Goal: Information Seeking & Learning: Find specific fact

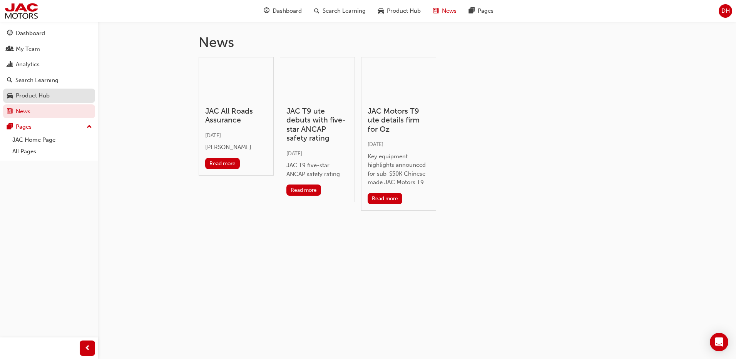
click at [32, 91] on div "Product Hub" at bounding box center [49, 96] width 84 height 10
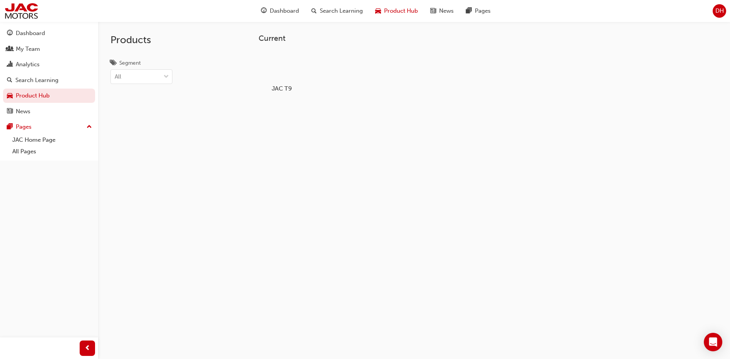
click at [287, 57] on div at bounding box center [281, 66] width 43 height 31
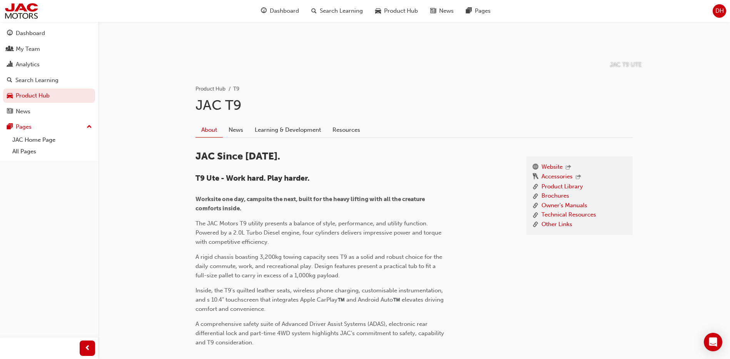
scroll to position [115, 0]
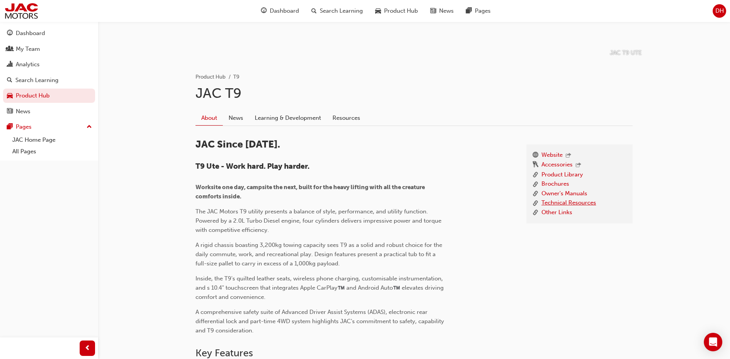
click at [574, 201] on link "Technical Resources" at bounding box center [568, 203] width 55 height 10
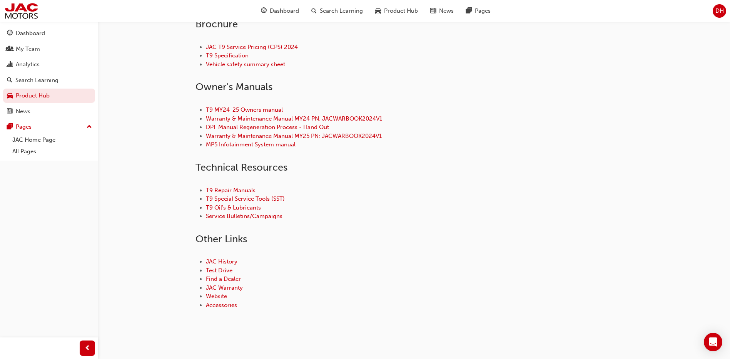
scroll to position [305, 0]
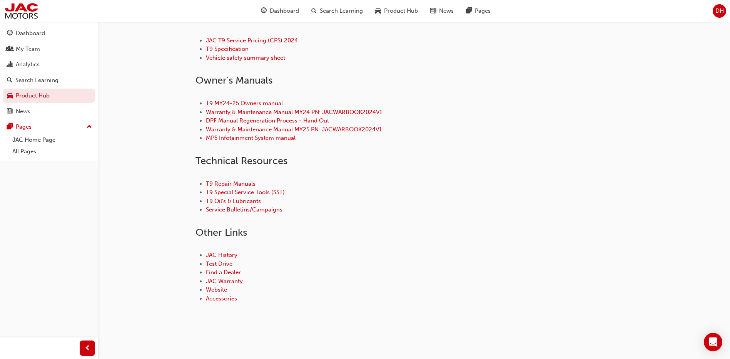
click at [248, 209] on link "Service Bulletins/Campaigns" at bounding box center [244, 209] width 77 height 7
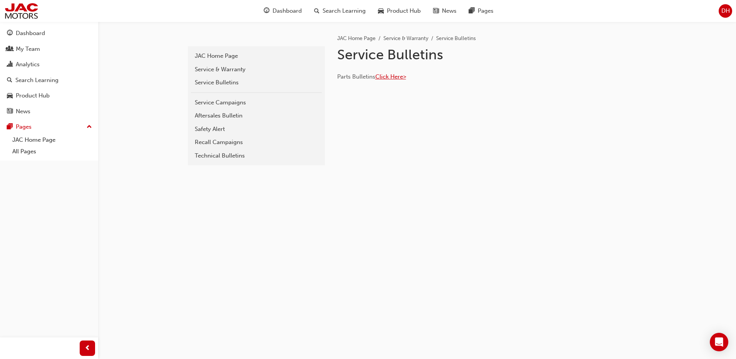
click at [390, 75] on span "Click Here>" at bounding box center [390, 76] width 31 height 7
click at [227, 82] on div "Service Bulletins" at bounding box center [256, 82] width 123 height 9
click at [227, 103] on div "Service Campaigns" at bounding box center [256, 102] width 123 height 9
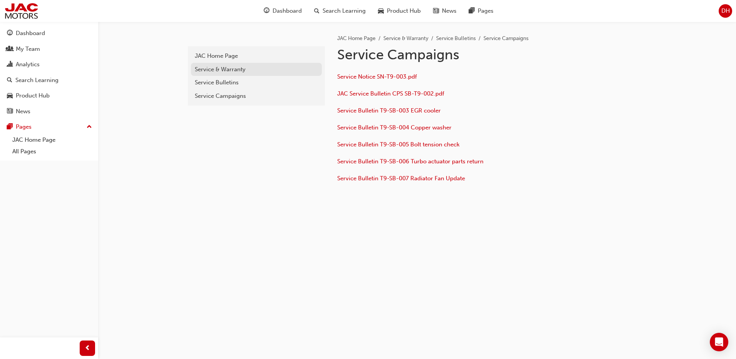
click at [224, 65] on div "Service & Warranty" at bounding box center [256, 69] width 123 height 9
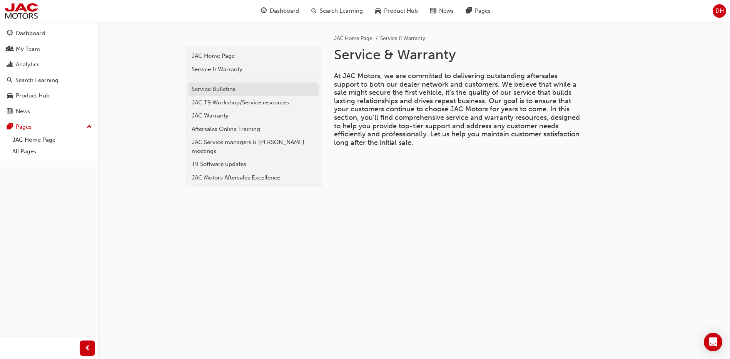
click at [225, 89] on div "Service Bulletins" at bounding box center [253, 89] width 123 height 9
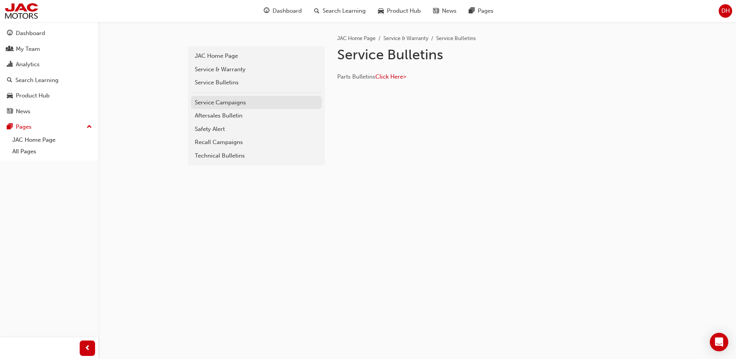
click at [222, 103] on div "Service Campaigns" at bounding box center [256, 102] width 123 height 9
click at [211, 118] on div "Aftersales Bulletin" at bounding box center [256, 115] width 123 height 9
click at [221, 155] on div "Technical Bulletins" at bounding box center [256, 155] width 123 height 9
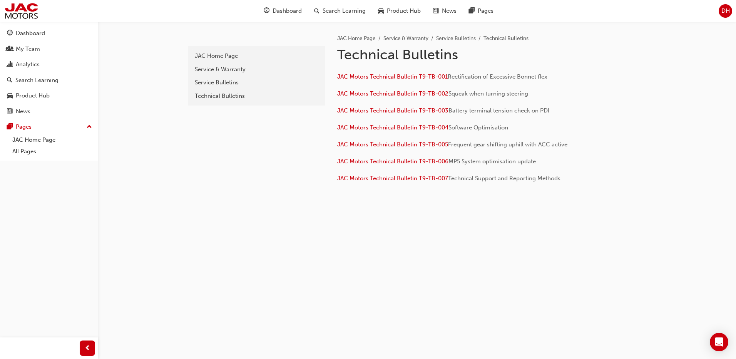
click at [362, 143] on span "JAC Motors Technical Bulletin T9-TB-005" at bounding box center [392, 144] width 111 height 7
click at [221, 56] on div "JAC Home Page" at bounding box center [256, 56] width 123 height 9
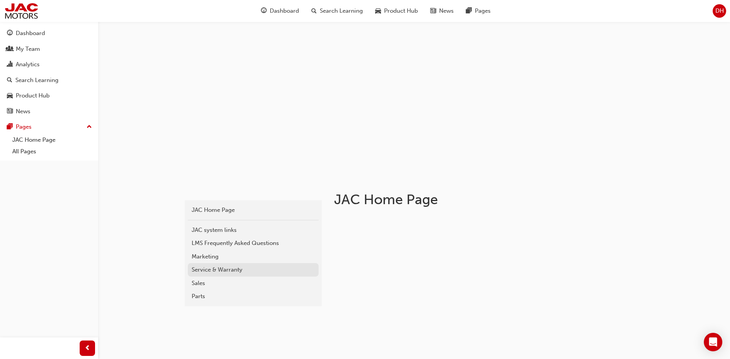
click at [219, 268] on div "Service & Warranty" at bounding box center [253, 269] width 123 height 9
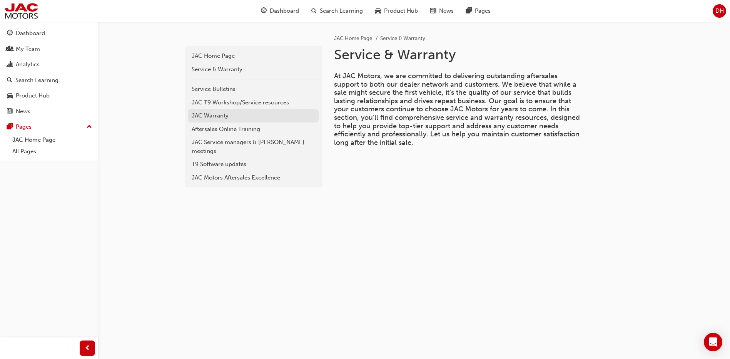
click at [222, 116] on div "JAC Warranty" at bounding box center [253, 115] width 123 height 9
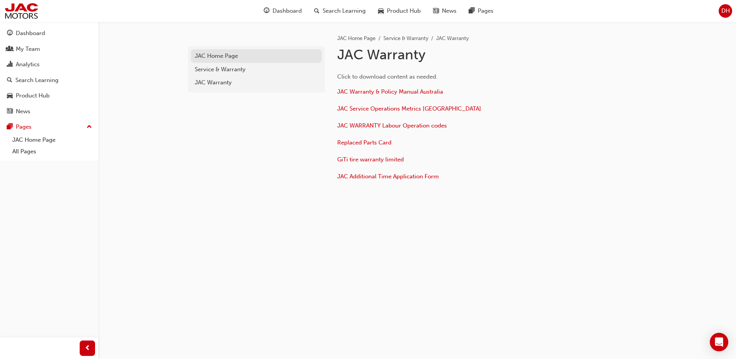
click at [218, 55] on div "JAC Home Page" at bounding box center [256, 56] width 123 height 9
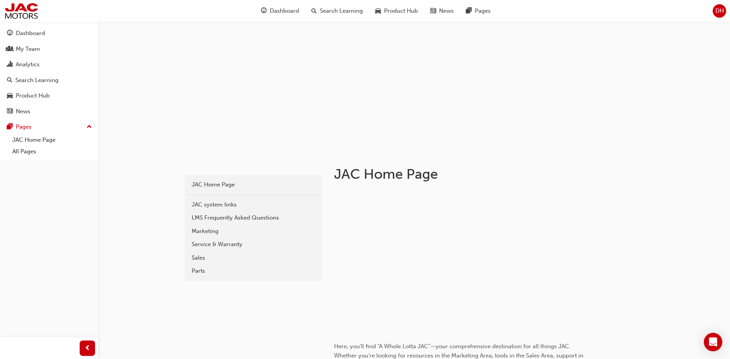
scroll to position [77, 0]
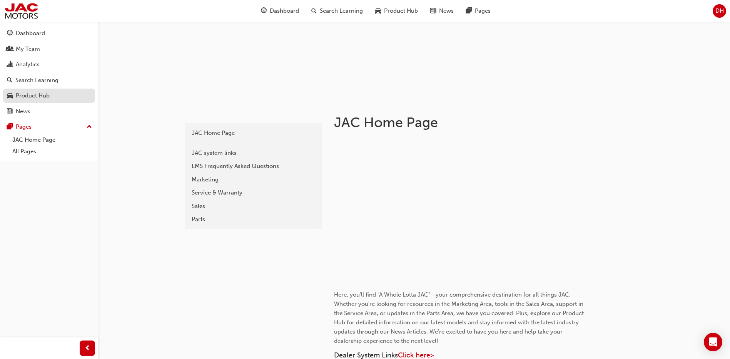
click at [33, 97] on div "Product Hub" at bounding box center [33, 95] width 34 height 9
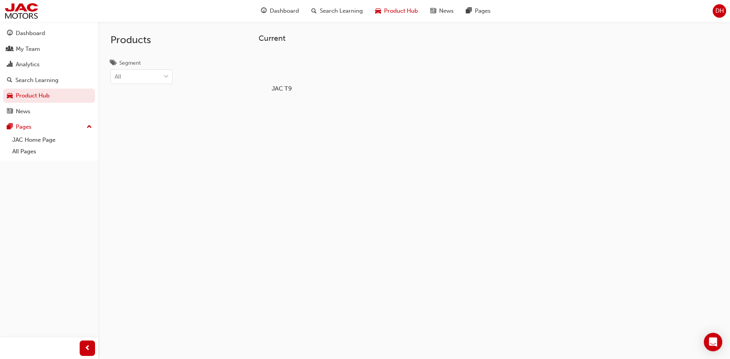
click at [288, 72] on div at bounding box center [281, 66] width 43 height 31
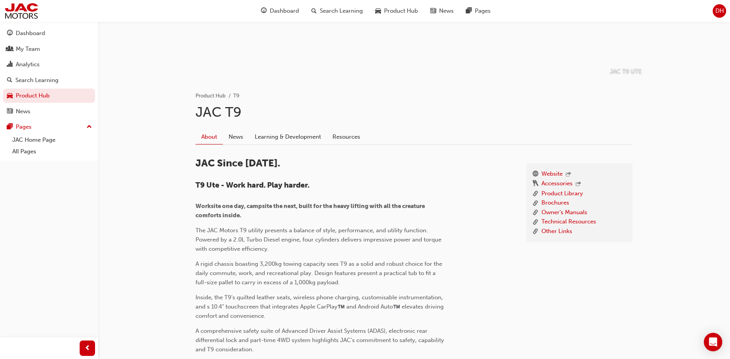
scroll to position [115, 0]
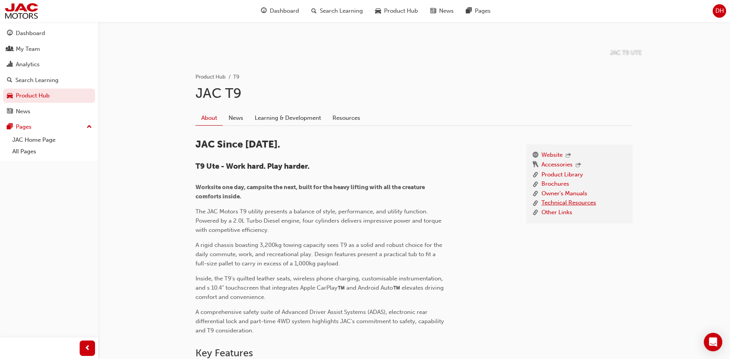
click at [562, 202] on link "Technical Resources" at bounding box center [568, 203] width 55 height 10
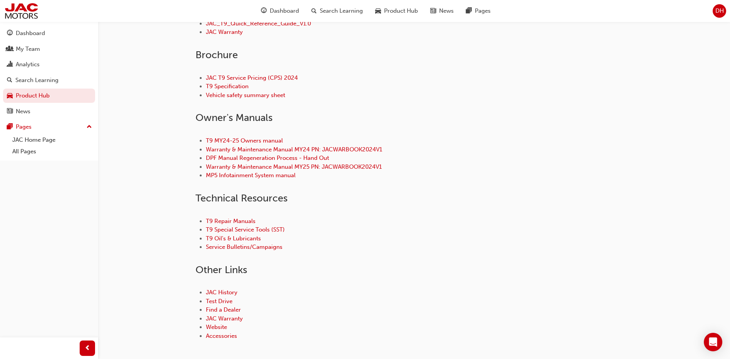
scroll to position [269, 0]
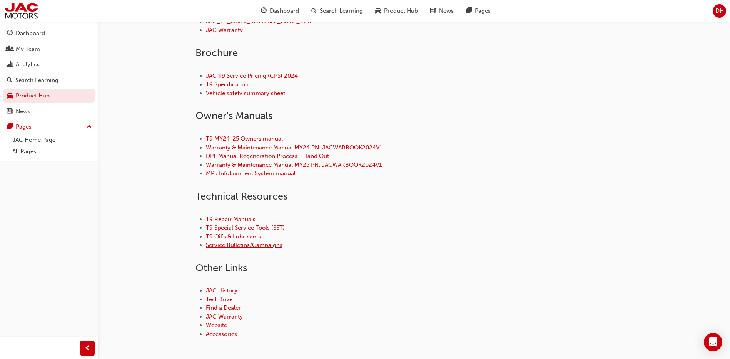
click at [269, 245] on link "Service Bulletins/Campaigns" at bounding box center [244, 244] width 77 height 7
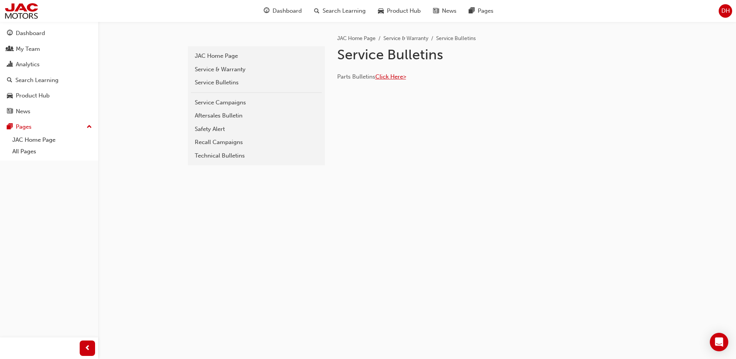
click at [397, 75] on span "Click Here>" at bounding box center [390, 76] width 31 height 7
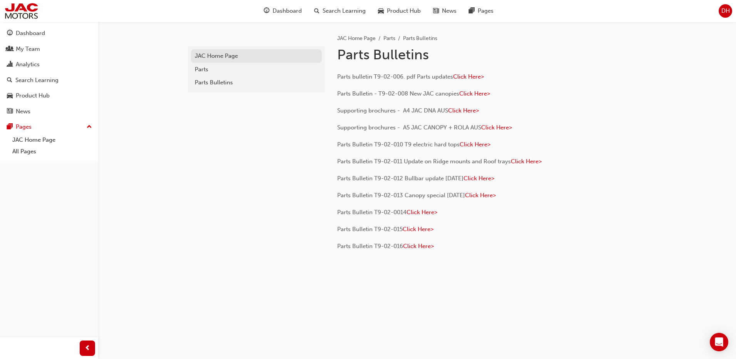
click at [222, 55] on div "JAC Home Page" at bounding box center [256, 56] width 123 height 9
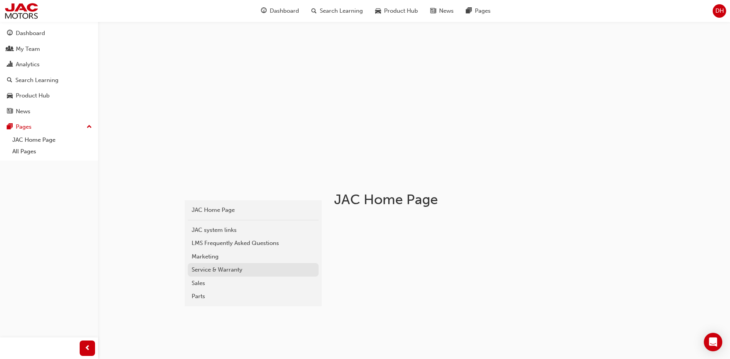
click at [214, 270] on div "Service & Warranty" at bounding box center [253, 269] width 123 height 9
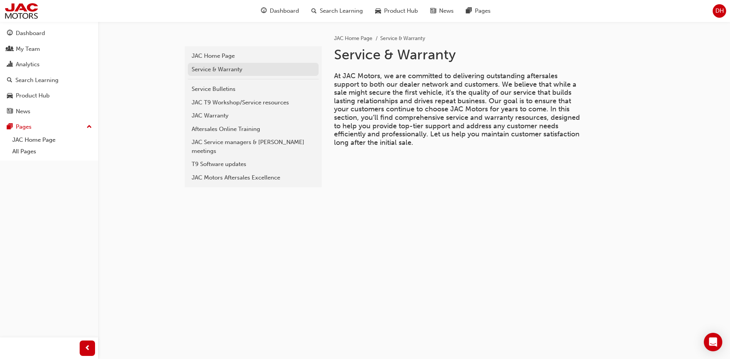
click at [224, 67] on div "Service & Warranty" at bounding box center [253, 69] width 123 height 9
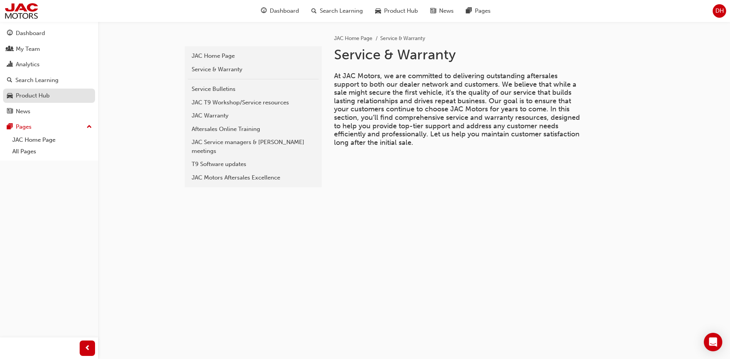
click at [41, 98] on div "Product Hub" at bounding box center [33, 95] width 34 height 9
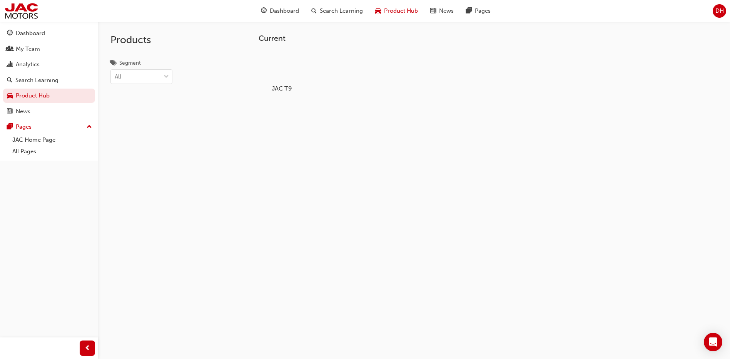
click at [273, 68] on div at bounding box center [281, 66] width 43 height 31
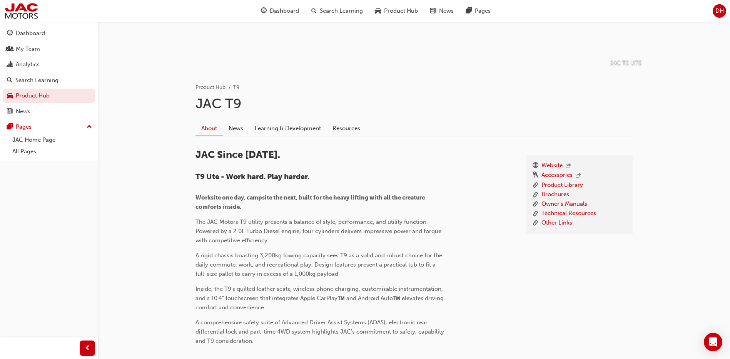
scroll to position [115, 0]
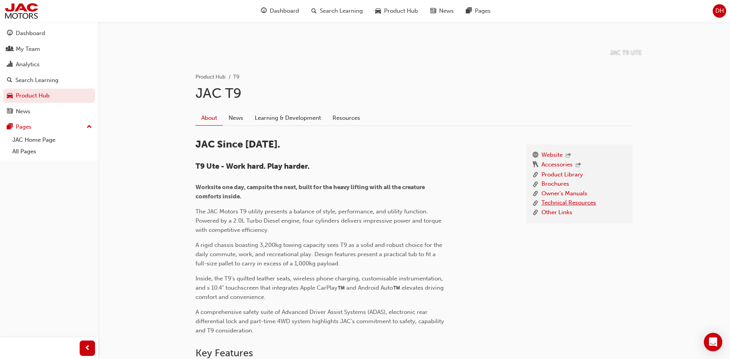
click at [562, 203] on link "Technical Resources" at bounding box center [568, 203] width 55 height 10
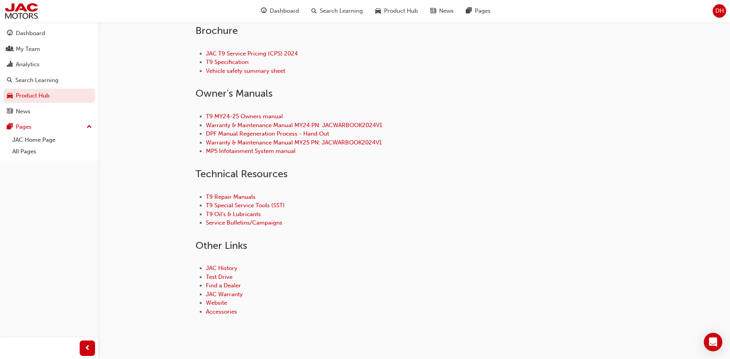
scroll to position [305, 0]
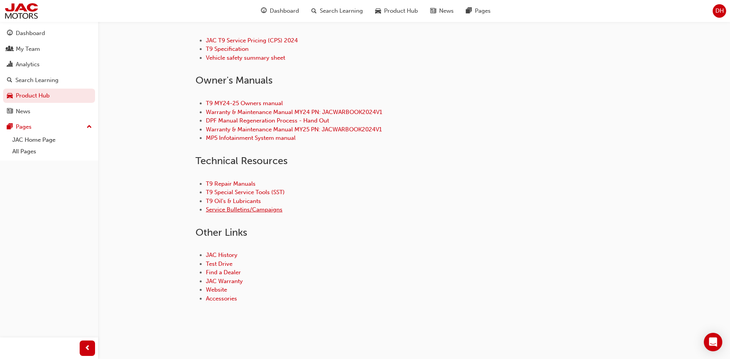
click at [271, 210] on link "Service Bulletins/Campaigns" at bounding box center [244, 209] width 77 height 7
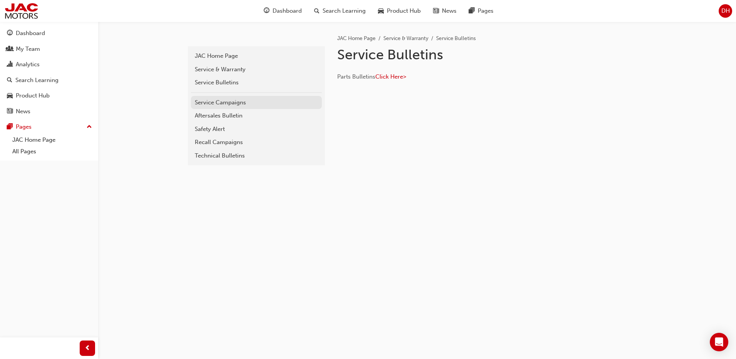
click at [229, 100] on div "Service Campaigns" at bounding box center [256, 102] width 123 height 9
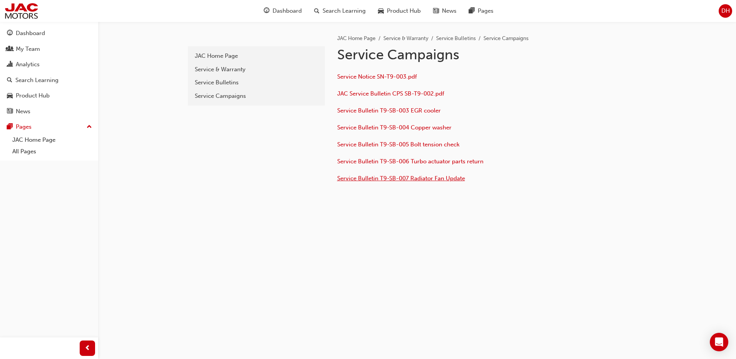
click at [432, 177] on span "Service Bulletin T9-SB-007 Radiator Fan Update" at bounding box center [401, 178] width 128 height 7
